Goal: Ask a question

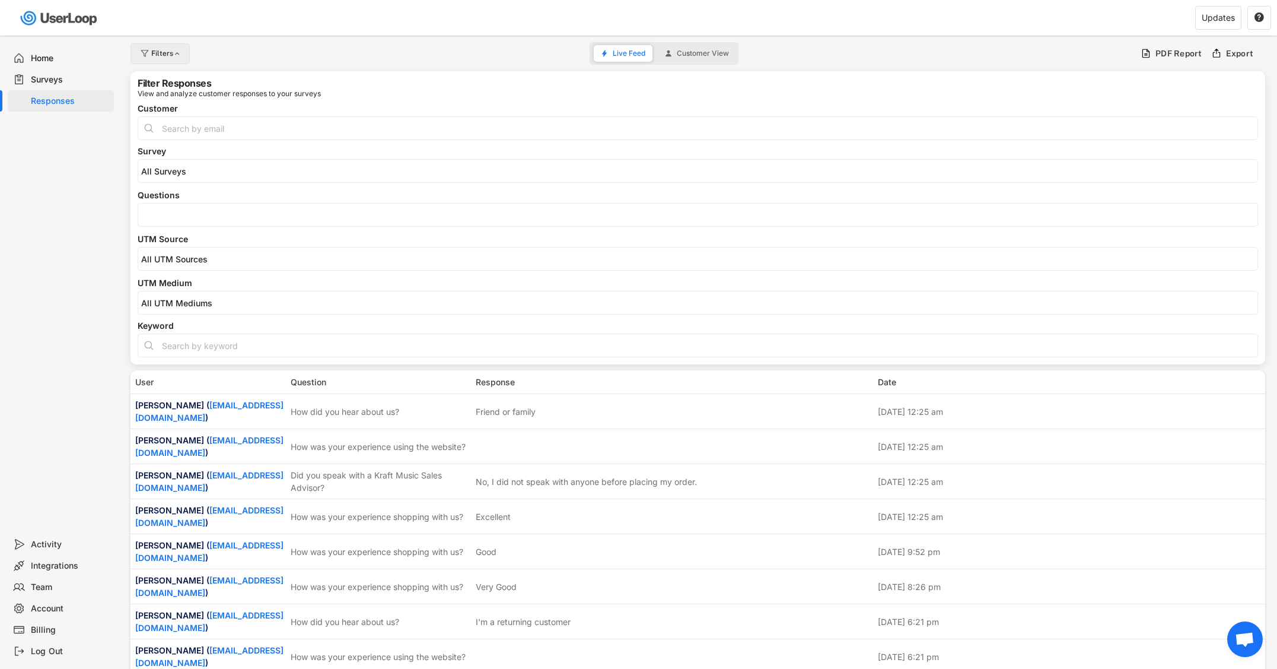
select select
click at [201, 212] on input "search" at bounding box center [701, 215] width 1120 height 10
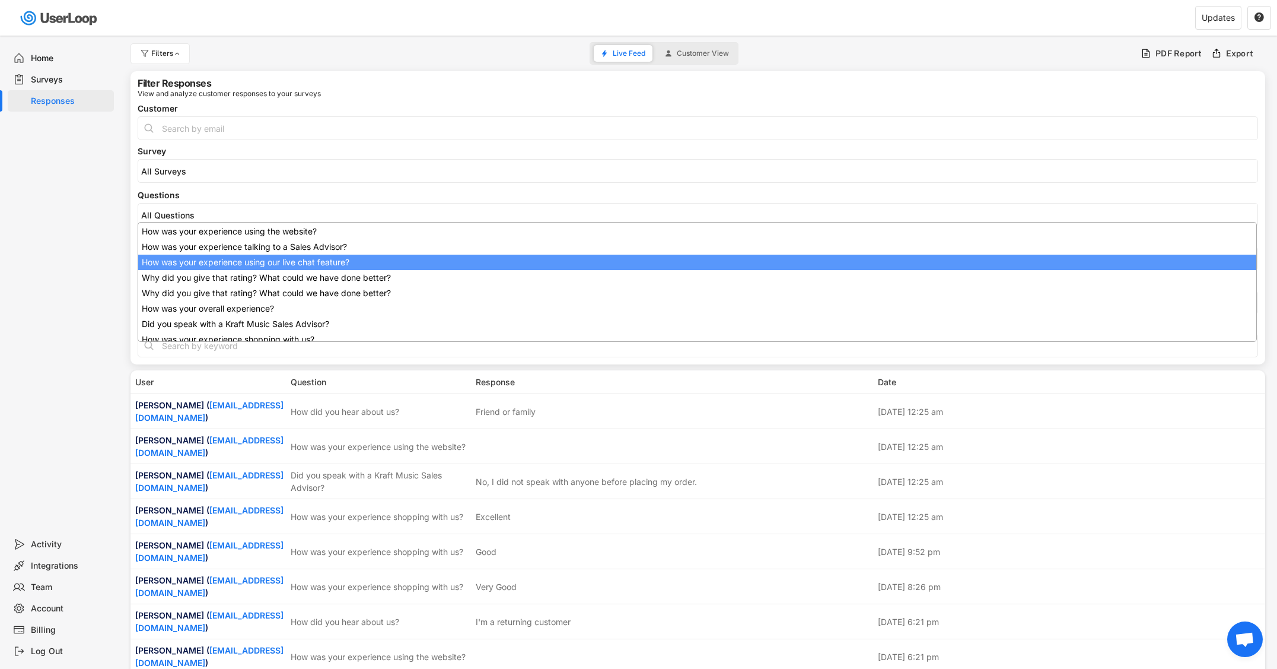
scroll to position [61, 0]
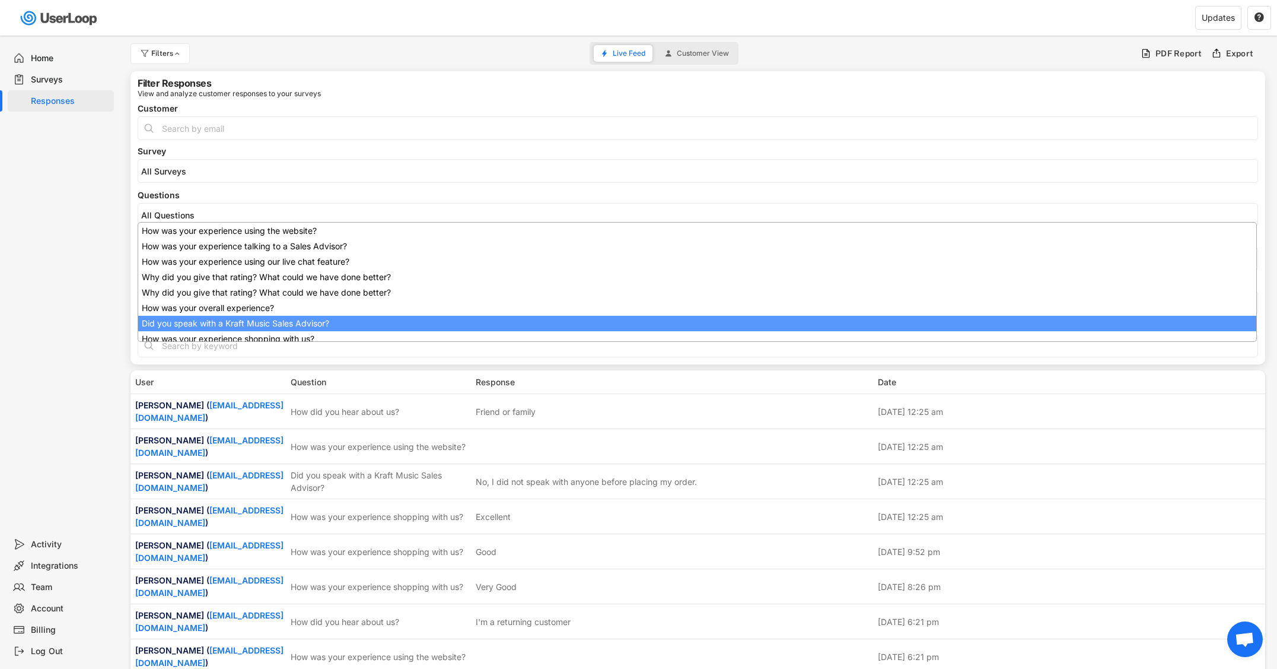
drag, startPoint x: 234, startPoint y: 319, endPoint x: 234, endPoint y: 311, distance: 7.7
select select "1348695171700984260__LOOKUP__1707938263278x883333223412138000"
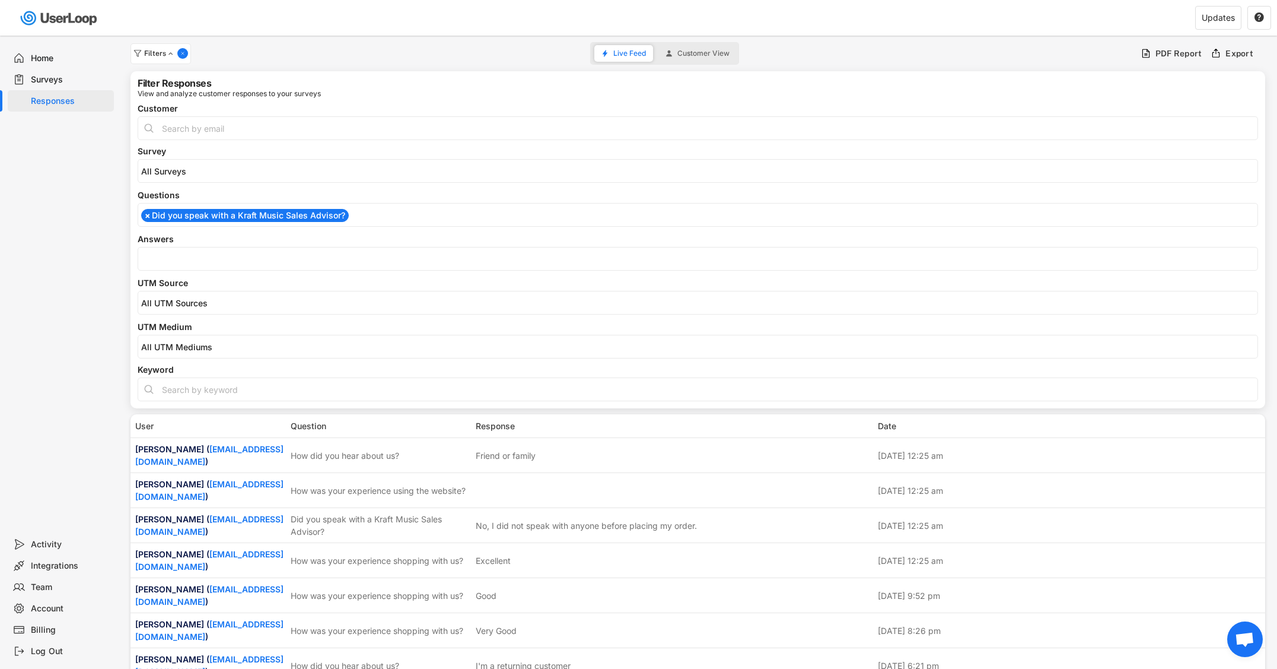
scroll to position [95, 0]
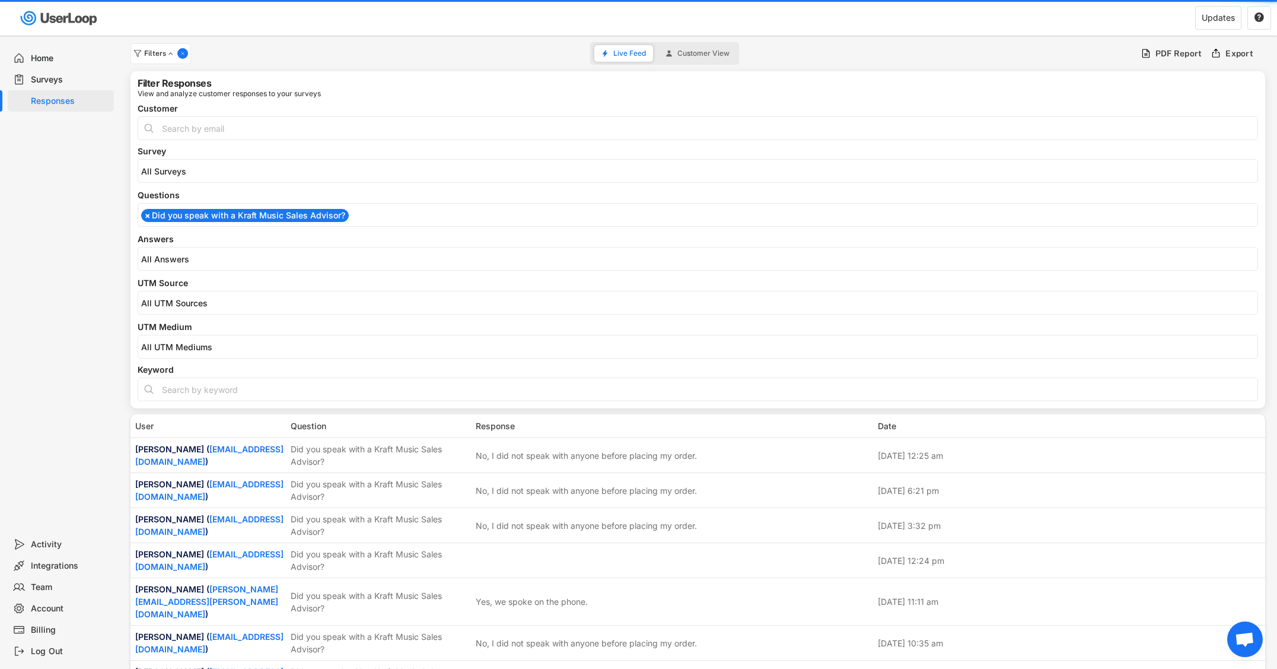
click at [231, 257] on input "search" at bounding box center [701, 259] width 1120 height 10
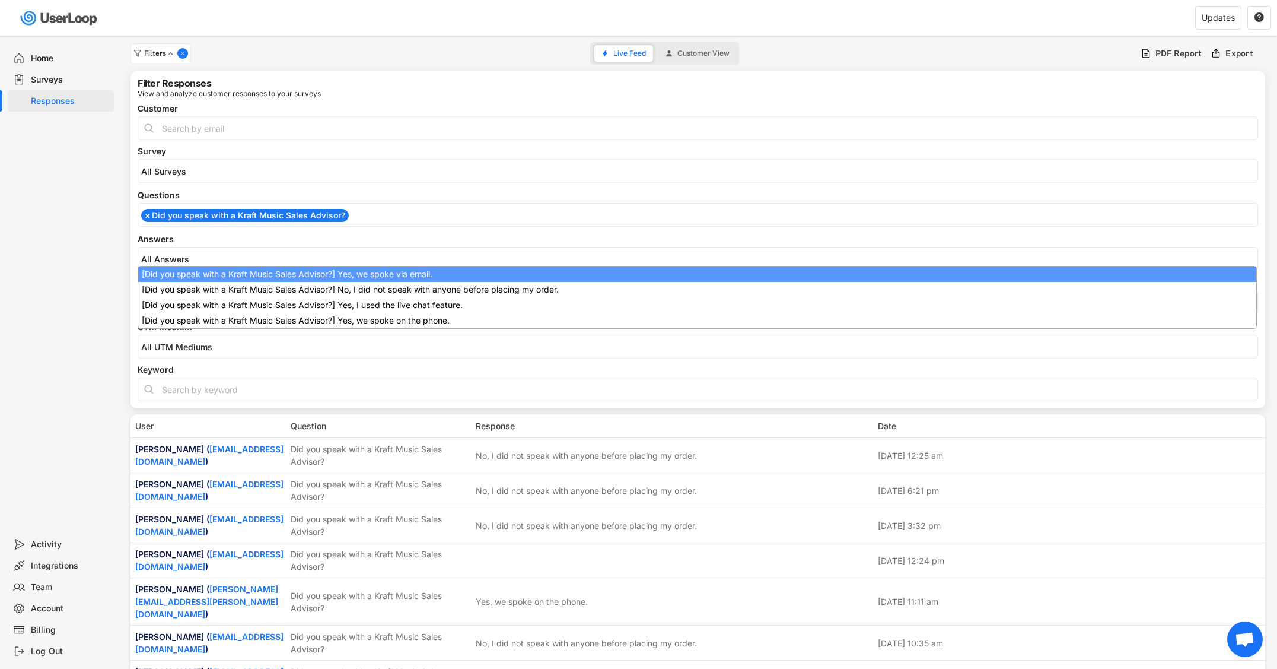
select select "1348695171700984260__LOOKUP__1709221089208x595556361812574200"
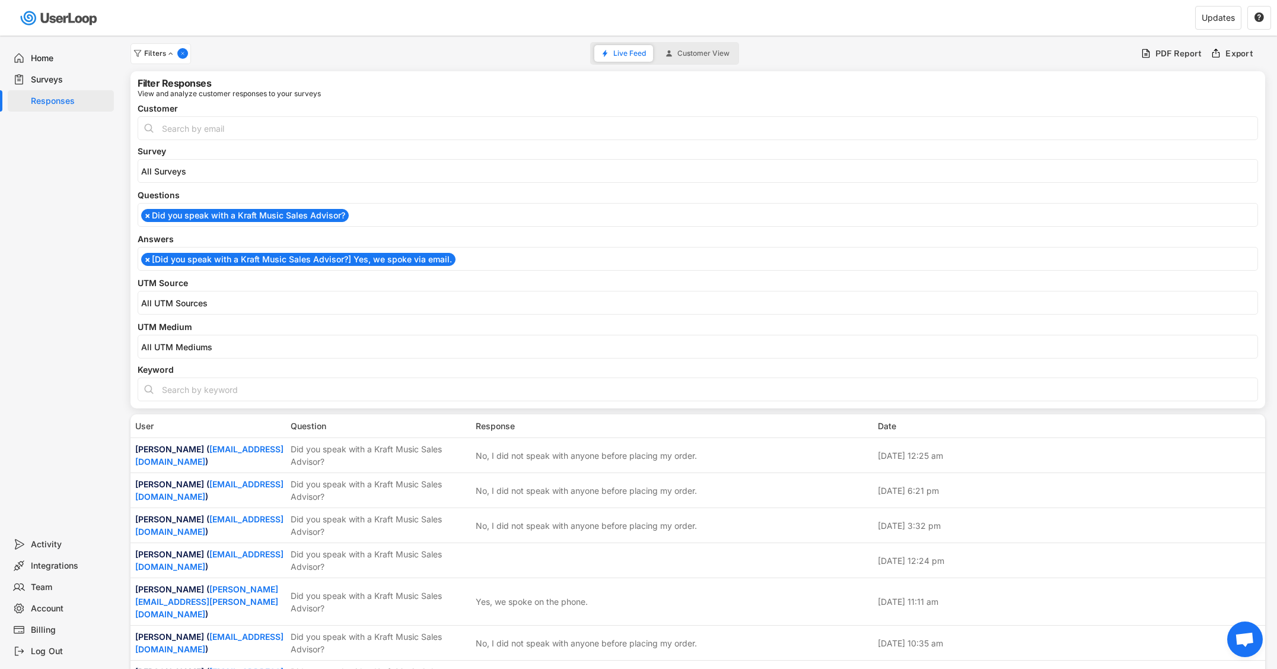
scroll to position [0, 0]
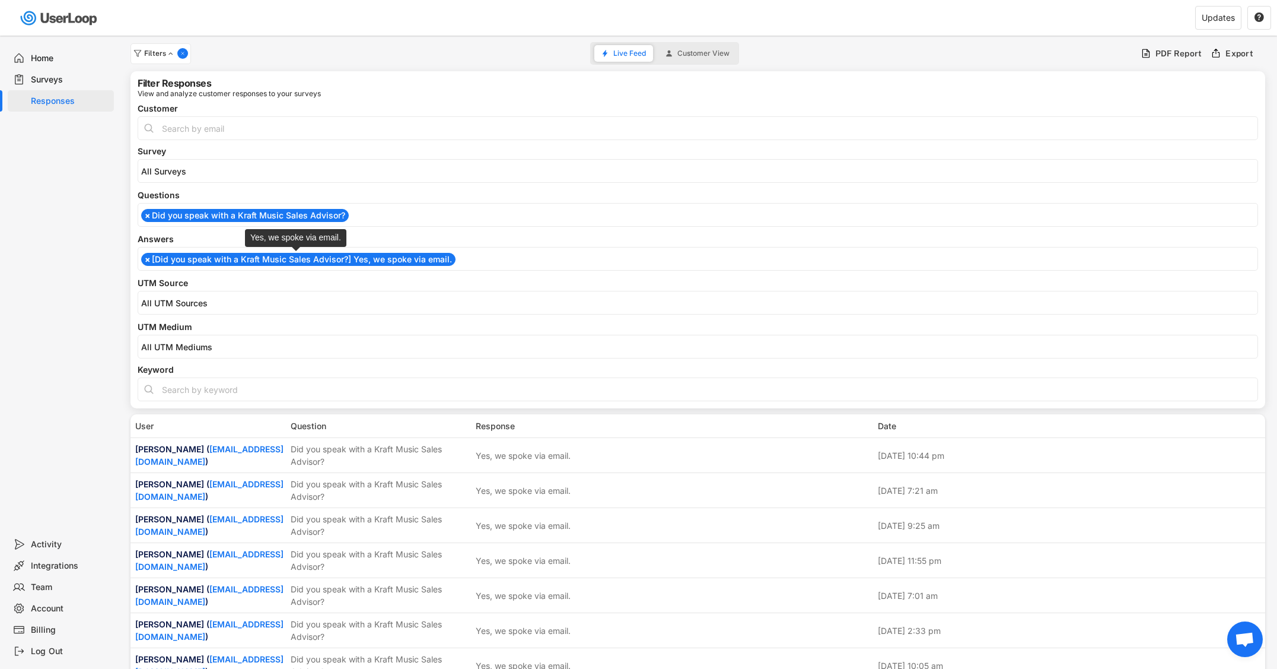
click at [235, 260] on li "× [Did you speak with a Kraft Music Sales Advisor?] Yes, we spoke via email." at bounding box center [298, 259] width 314 height 13
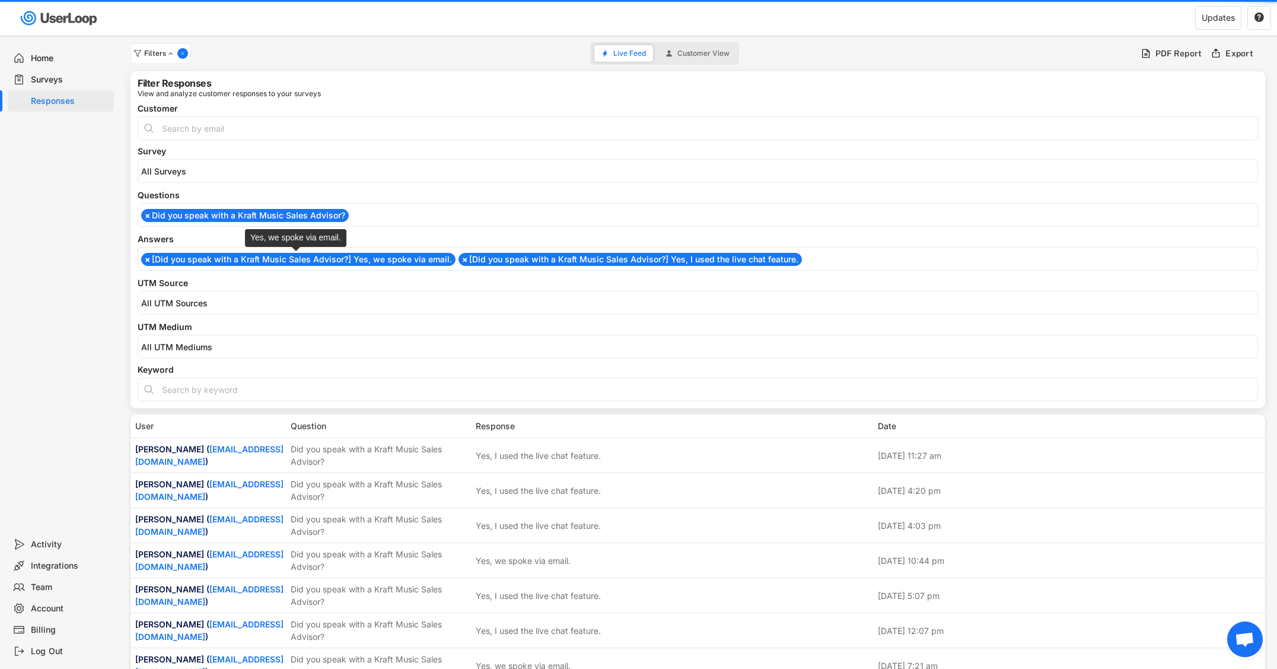
click at [244, 264] on li "× [Did you speak with a Kraft Music Sales Advisor?] Yes, we spoke via email." at bounding box center [298, 259] width 314 height 13
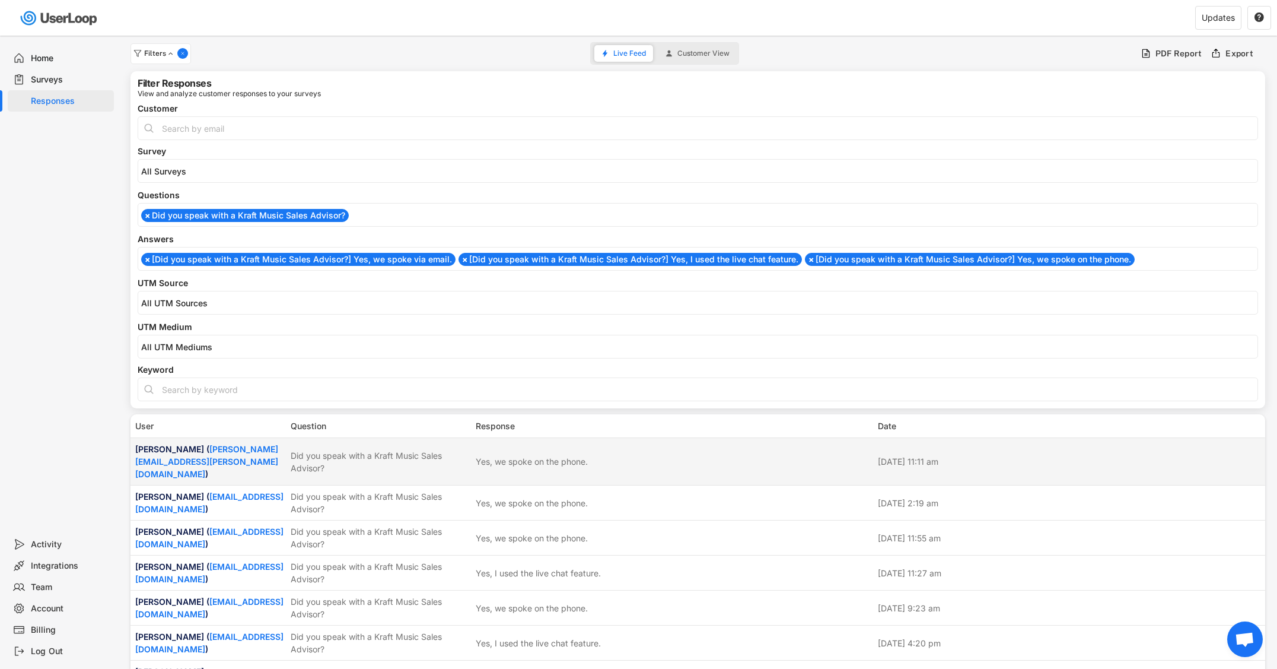
click at [376, 449] on div "Did you speak with a Kraft Music Sales Advisor?" at bounding box center [380, 461] width 178 height 25
